Goal: Ask a question: Seek information or help from site administrators or community

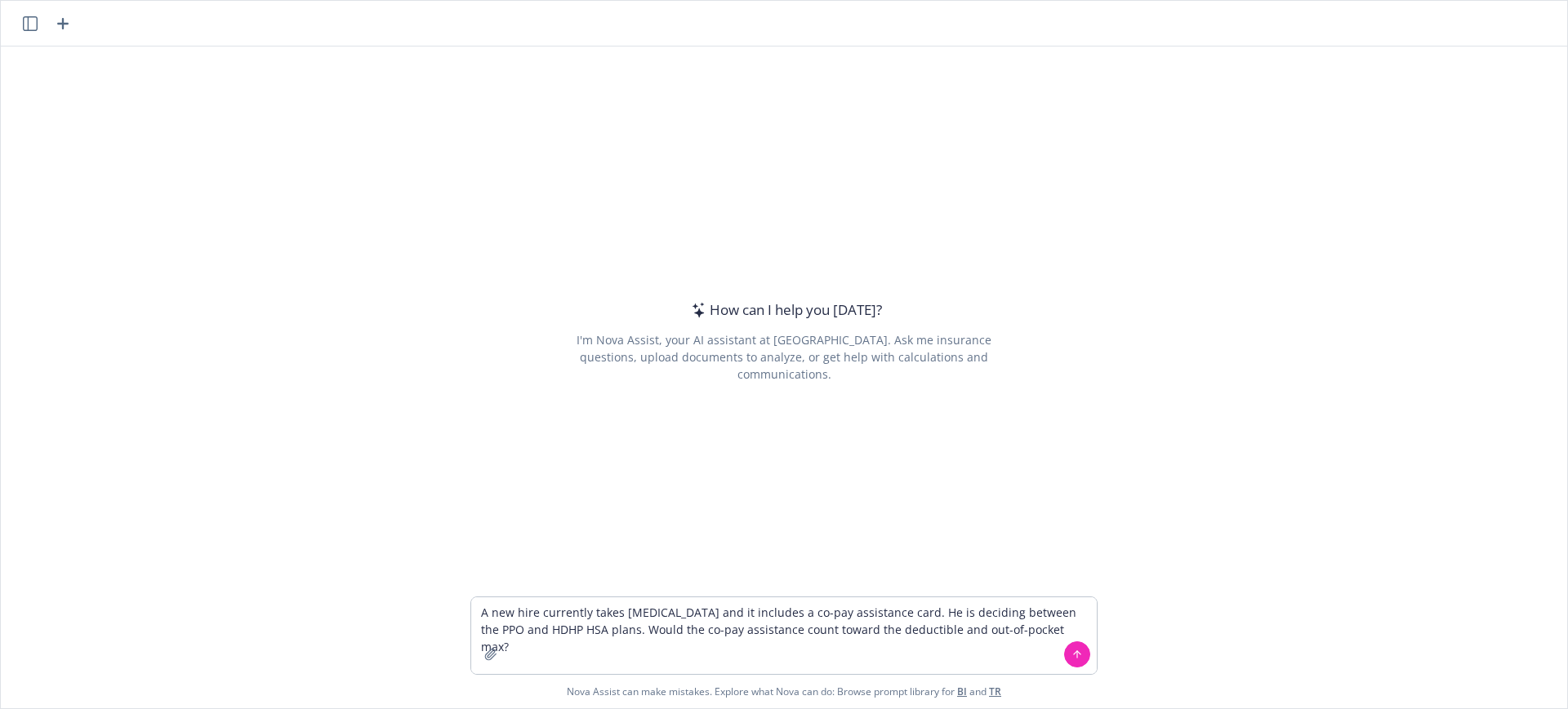
type textarea "A new hire currently takes [MEDICAL_DATA] and it includes a co-pay assistance c…"
click at [1064, 653] on button at bounding box center [1077, 655] width 27 height 27
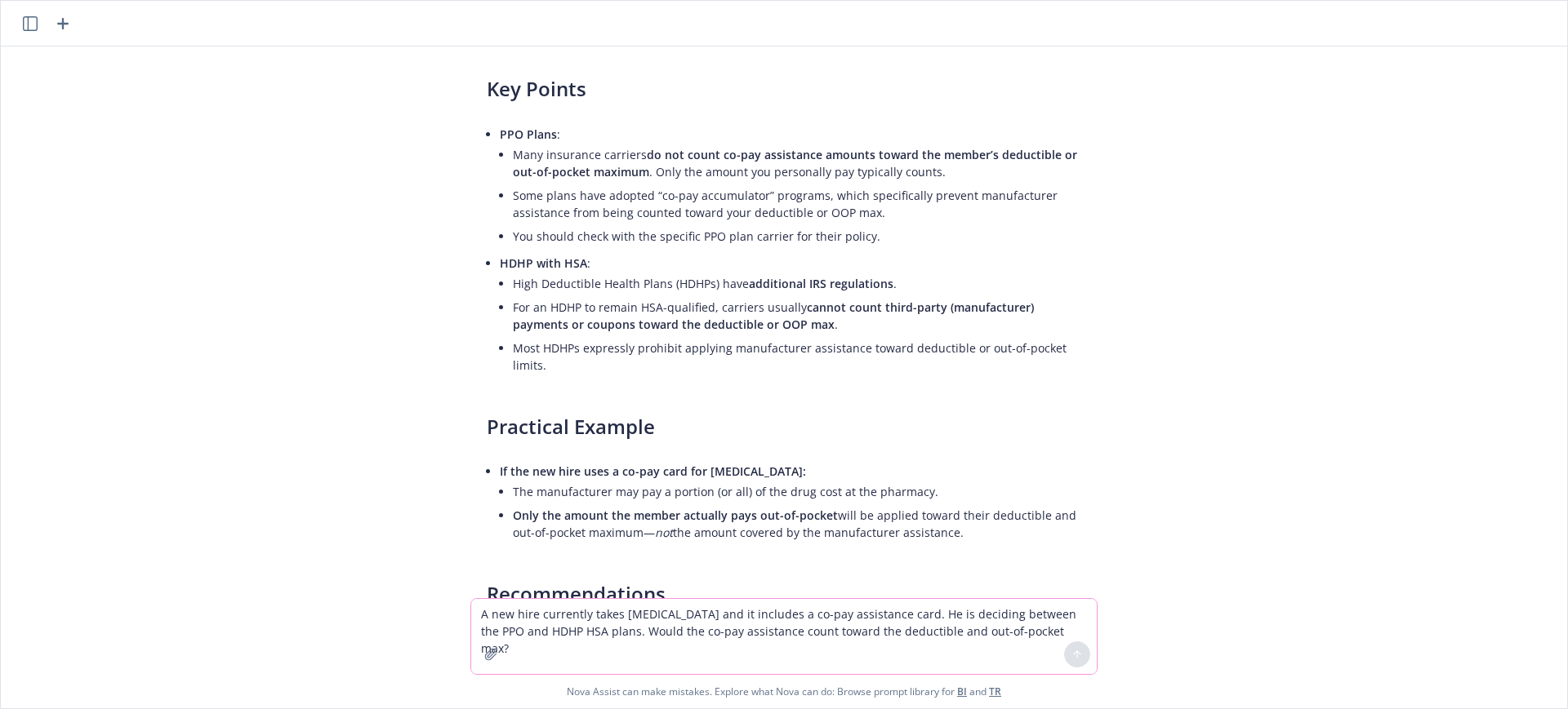
scroll to position [292, 0]
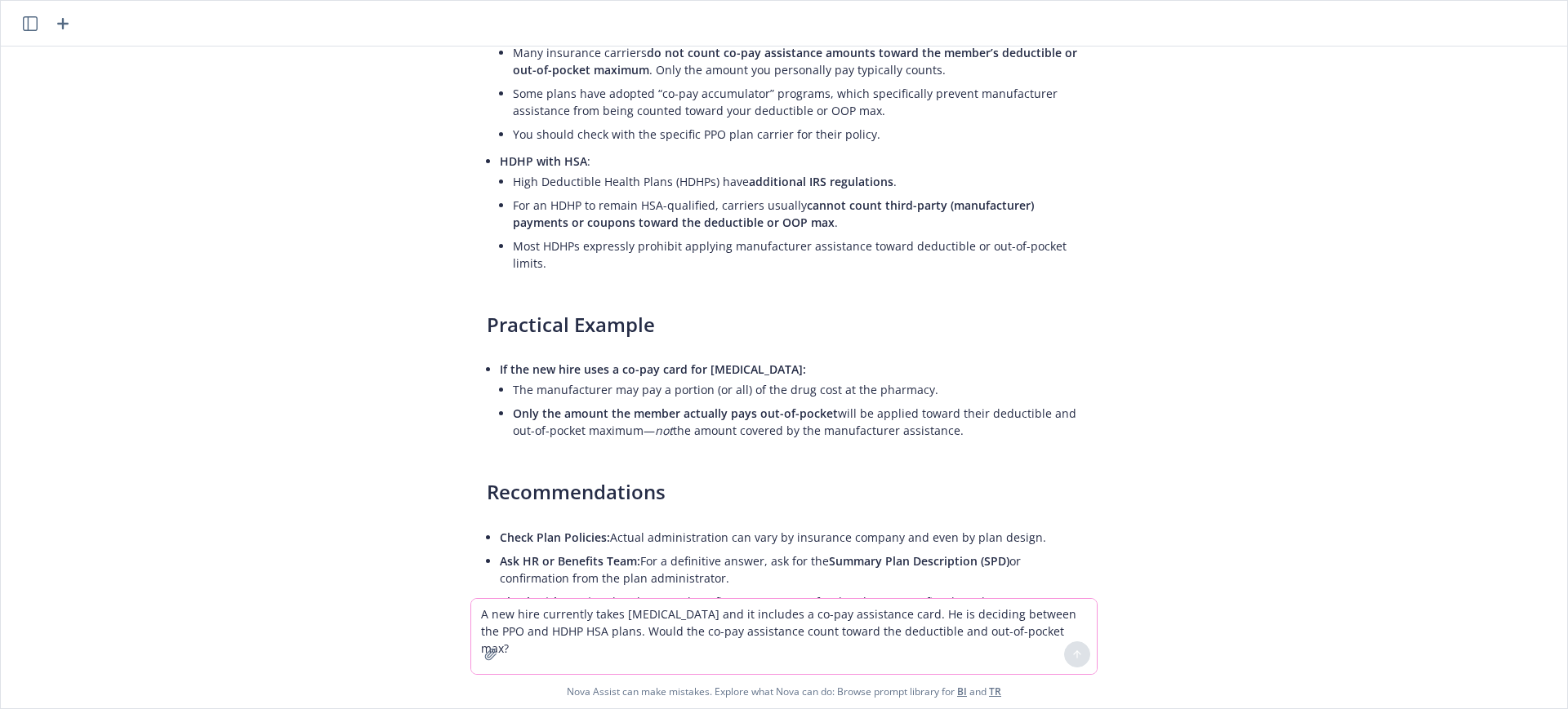
drag, startPoint x: 990, startPoint y: 435, endPoint x: 500, endPoint y: 419, distance: 490.3
click at [513, 419] on li "Only the amount the member actually pays out-of-pocket will be applied toward t…" at bounding box center [797, 422] width 569 height 41
copy li "Only the amount the member actually pays out-of-pocket will be applied toward t…"
